Goal: Task Accomplishment & Management: Complete application form

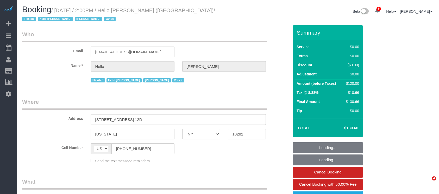
select select "NY"
select select "1"
select select "number:89"
select select "number:90"
select select "number:15"
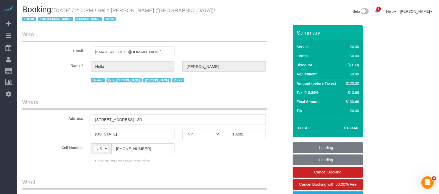
select select "number:6"
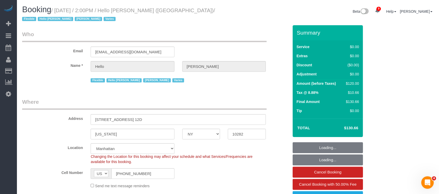
select select "object:941"
select select "spot1"
select select "1"
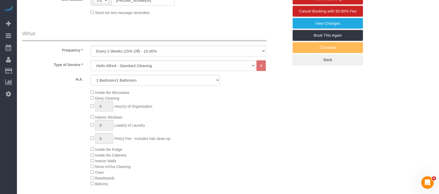
select select "object:1381"
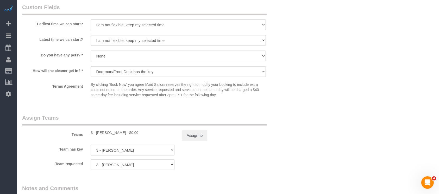
scroll to position [590, 0]
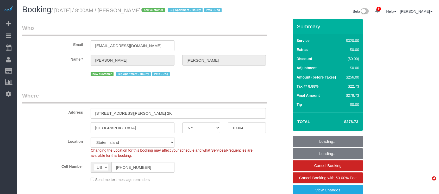
select select "NY"
select select "number:56"
select select "number:79"
select select "number:13"
select select "number:5"
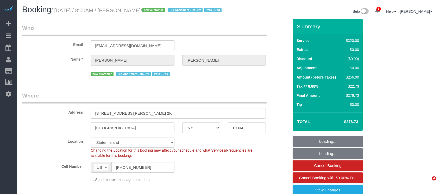
select select "string:stripe-pm_1S2eAF4VGloSiKo7vkQGNOUN"
select select "spot1"
select select "object:896"
select select "240"
select select "object:1029"
